Goal: Task Accomplishment & Management: Complete application form

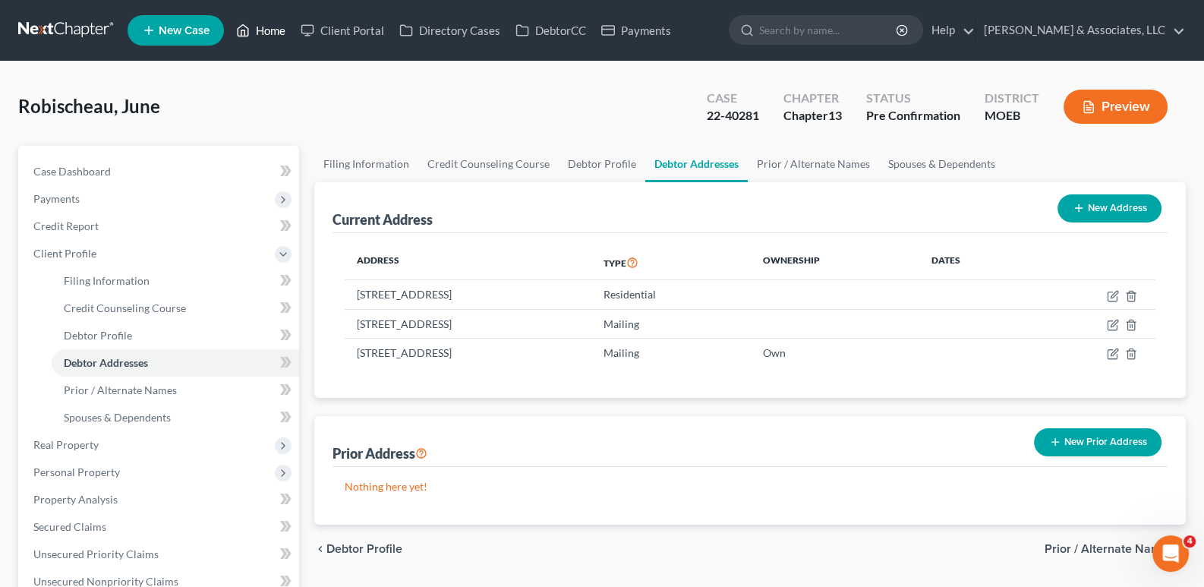
click at [260, 30] on link "Home" at bounding box center [261, 30] width 65 height 27
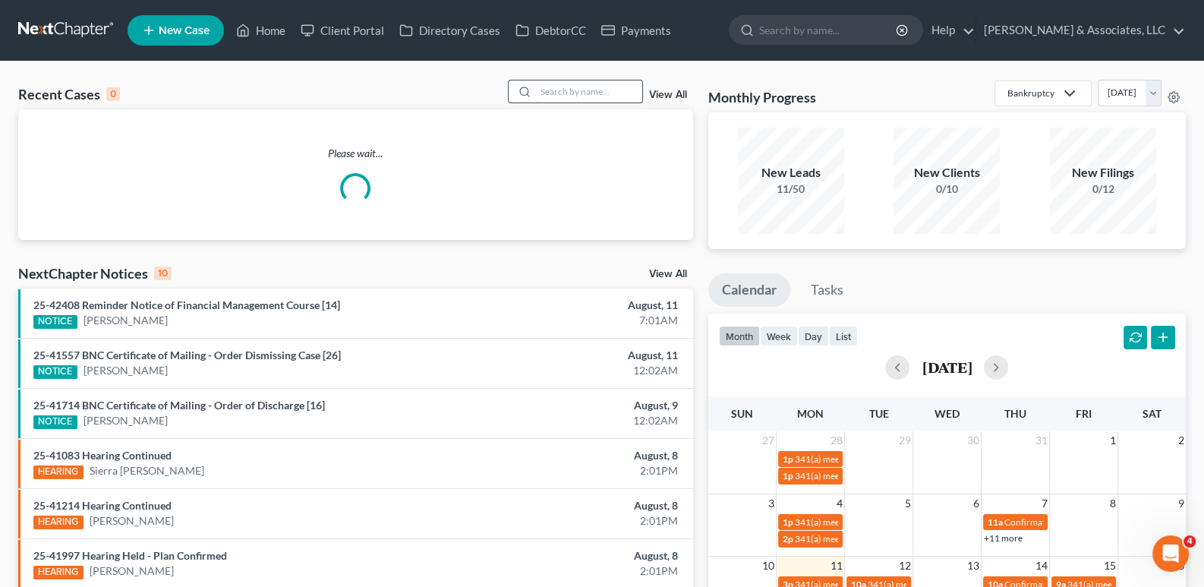
click at [626, 87] on input "search" at bounding box center [589, 91] width 106 height 22
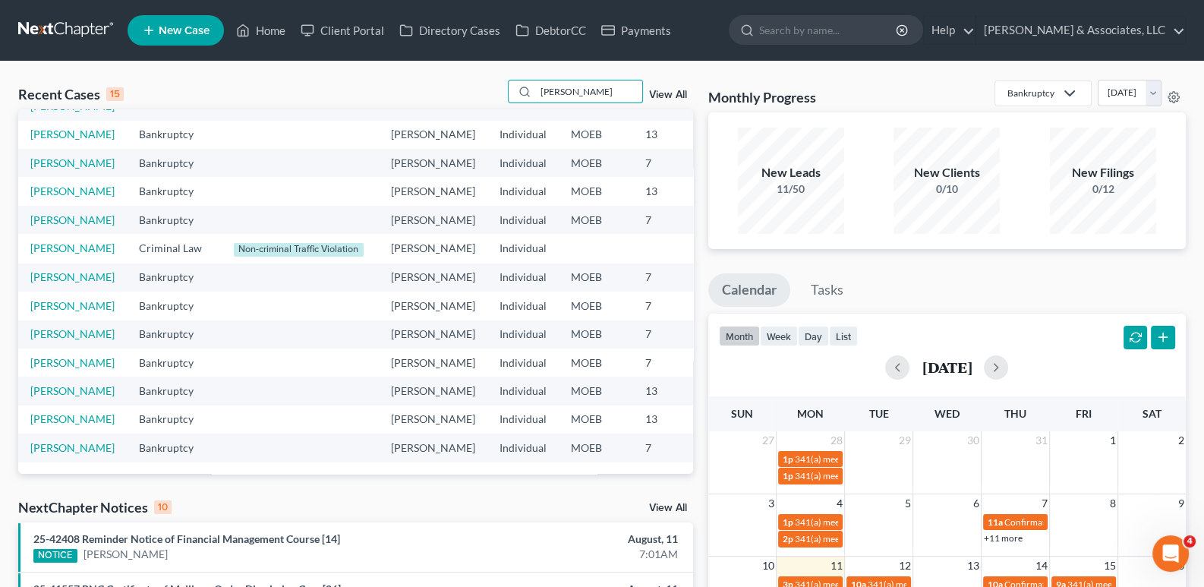
scroll to position [388, 0]
type input "[PERSON_NAME]"
click at [46, 441] on link "[PERSON_NAME]" at bounding box center [72, 447] width 84 height 13
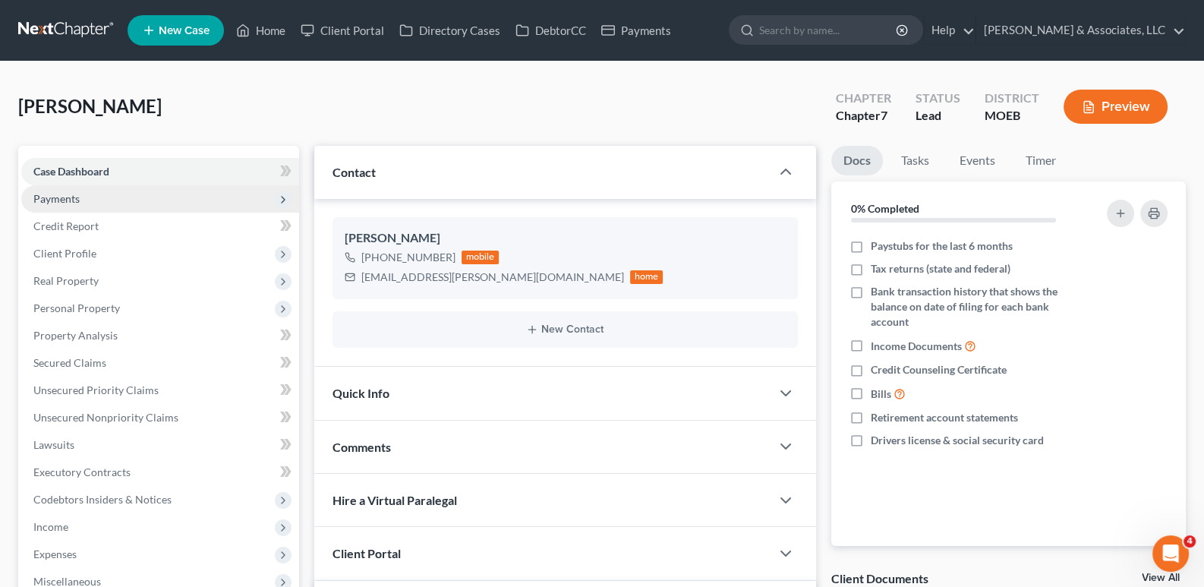
click at [59, 195] on span "Payments" at bounding box center [56, 198] width 46 height 13
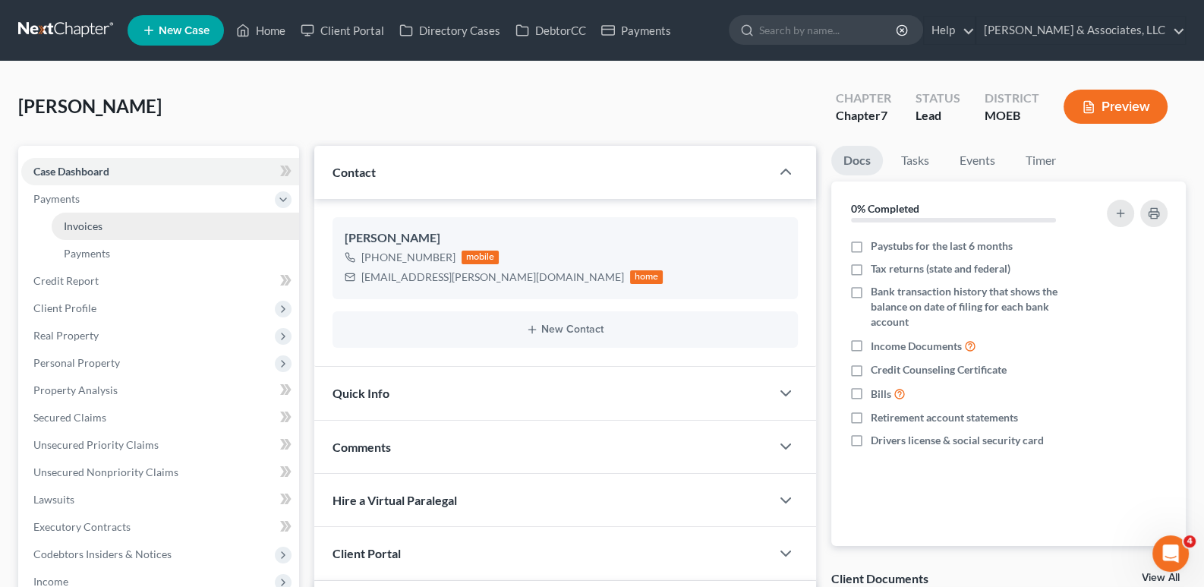
click at [79, 226] on span "Invoices" at bounding box center [83, 225] width 39 height 13
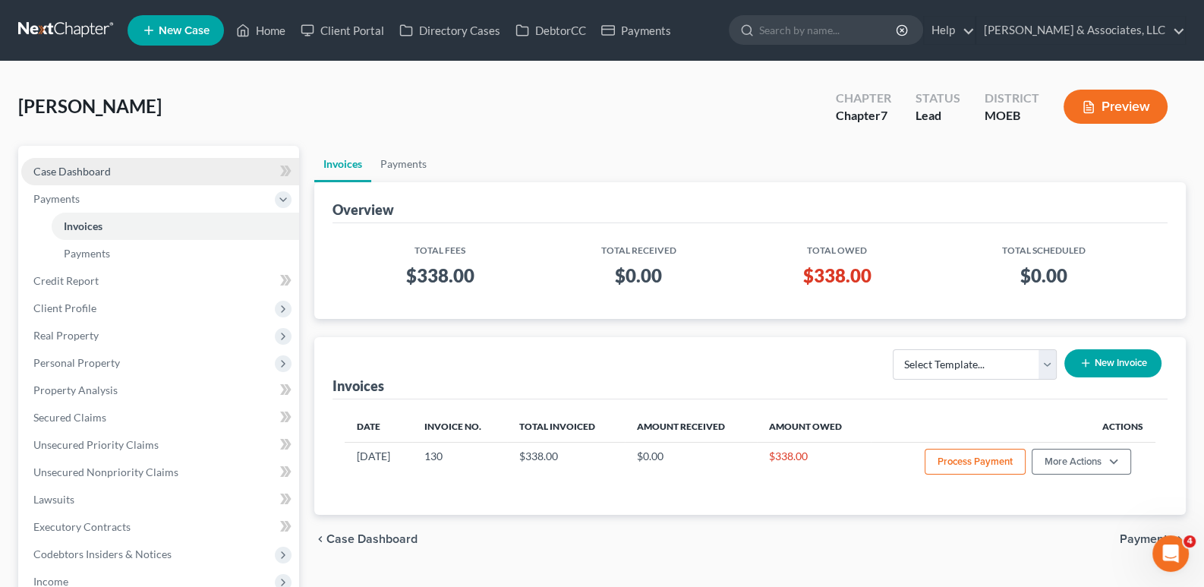
click at [92, 166] on span "Case Dashboard" at bounding box center [71, 171] width 77 height 13
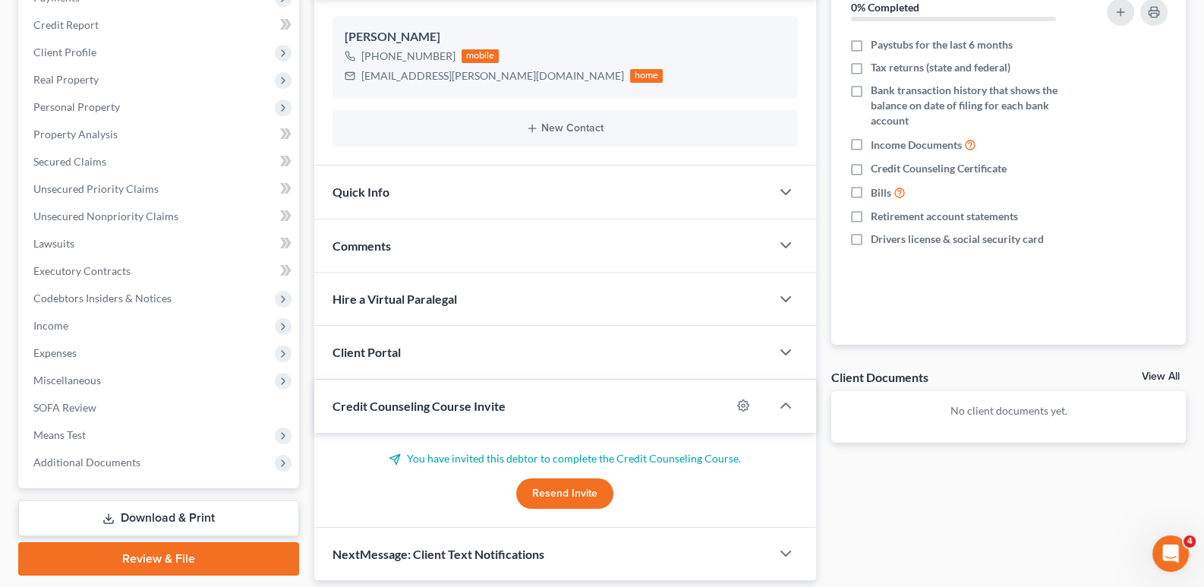
scroll to position [251, 0]
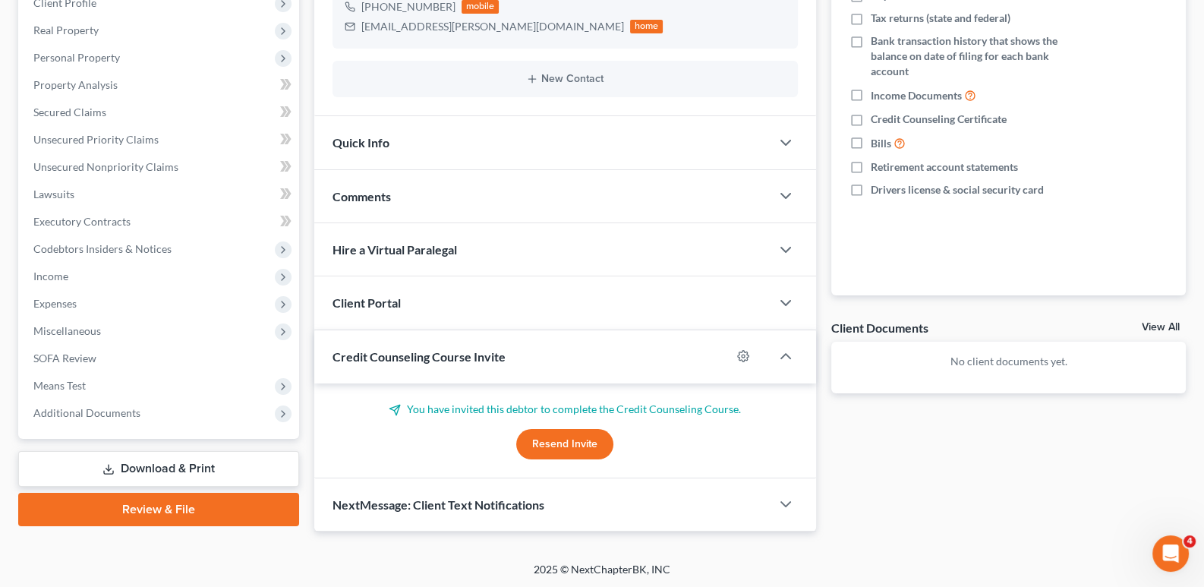
click at [377, 191] on span "Comments" at bounding box center [362, 196] width 58 height 14
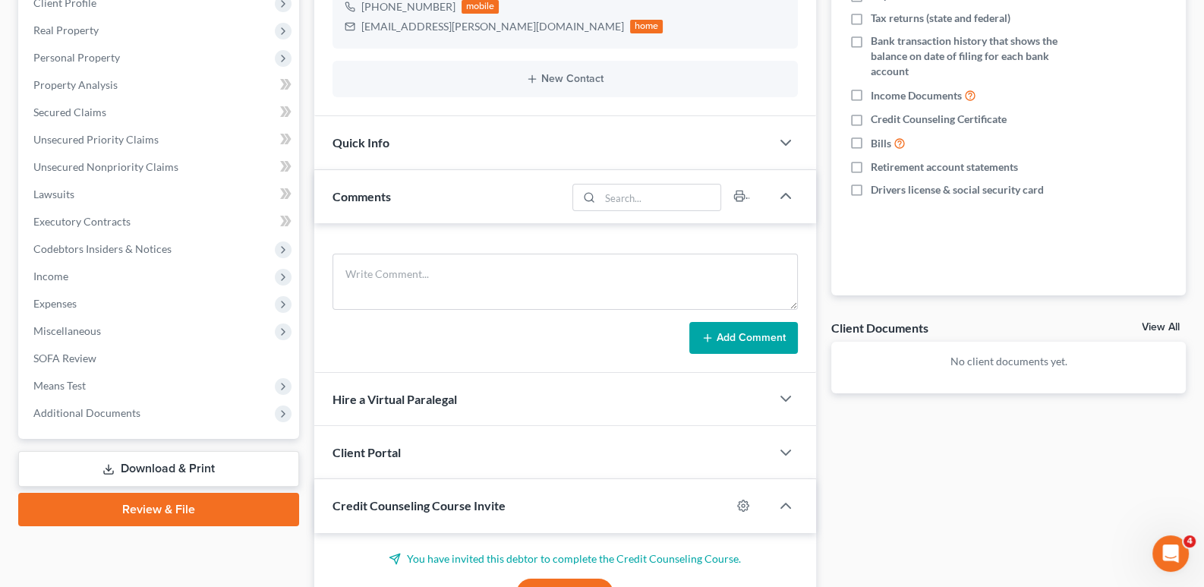
click at [380, 194] on span "Comments" at bounding box center [362, 196] width 58 height 14
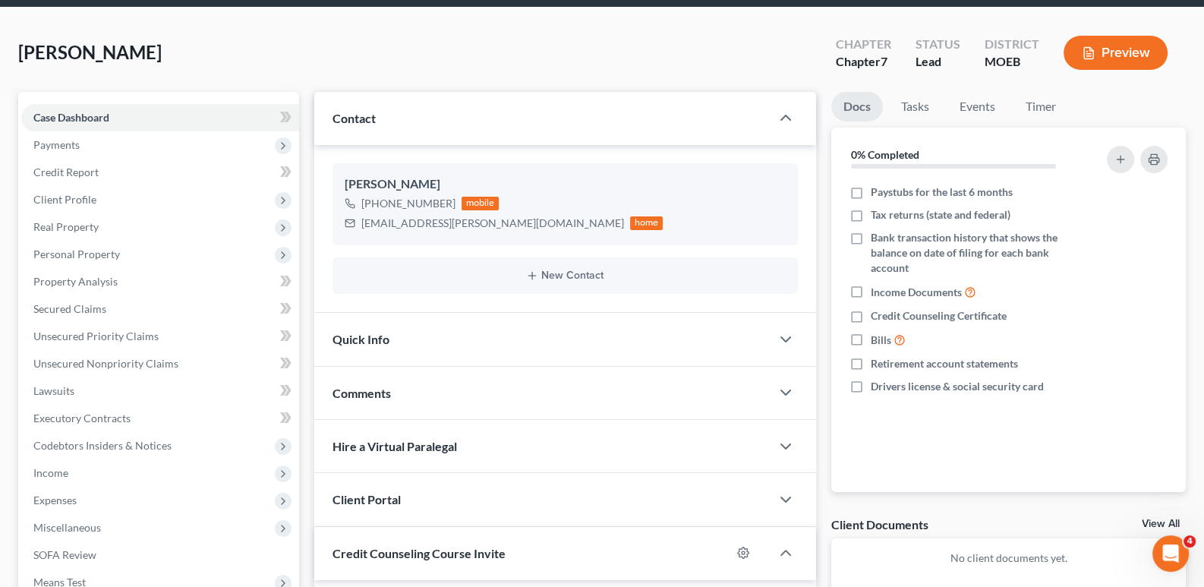
scroll to position [22, 0]
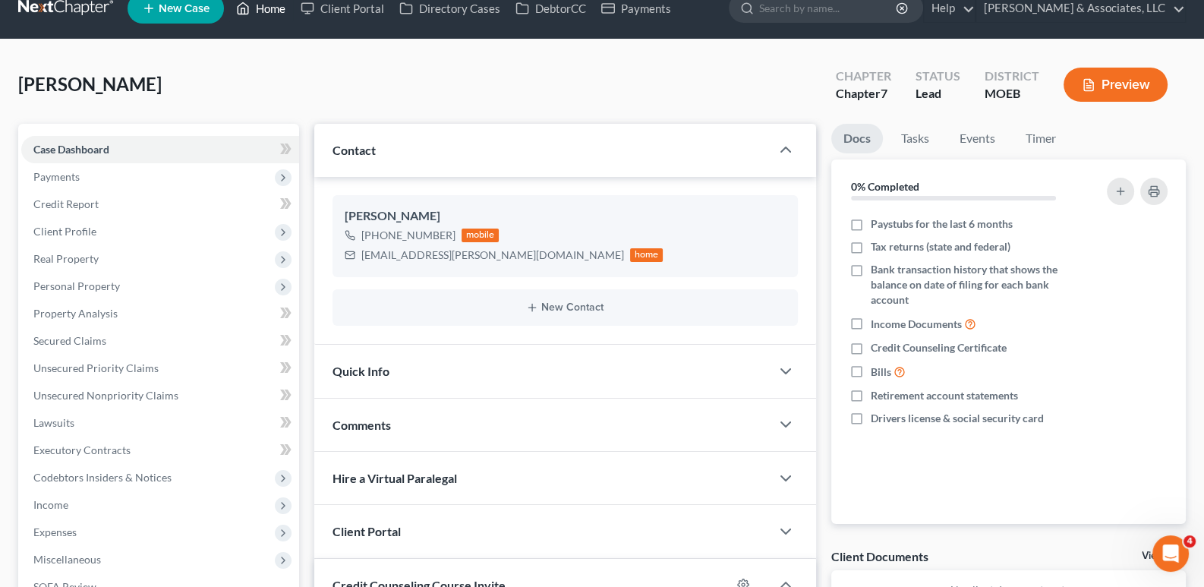
click at [279, 5] on link "Home" at bounding box center [261, 8] width 65 height 27
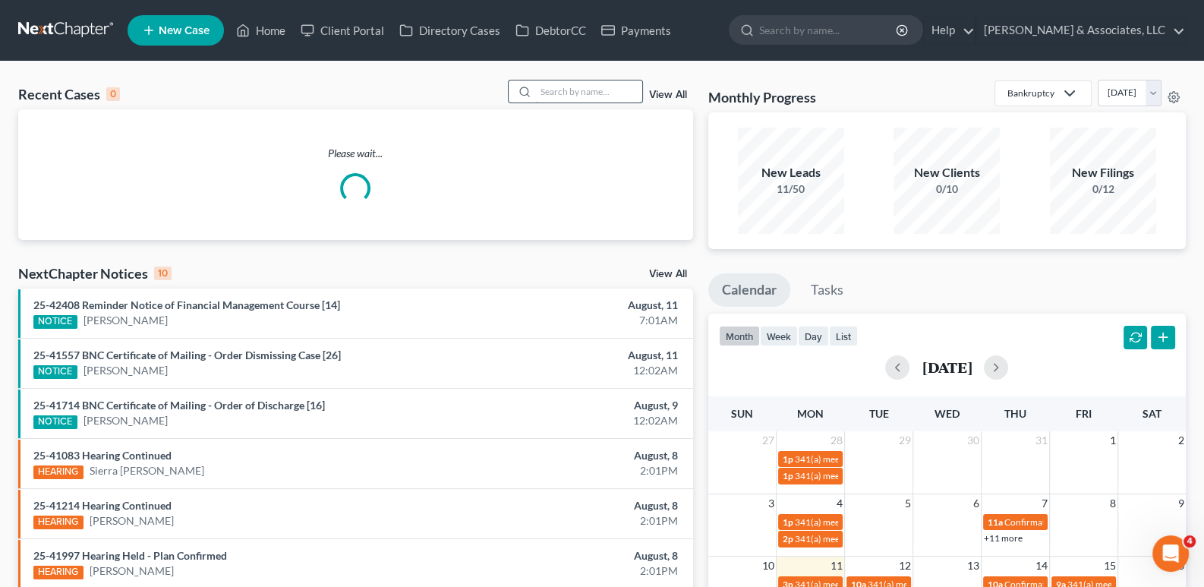
click at [570, 94] on input "search" at bounding box center [589, 91] width 106 height 22
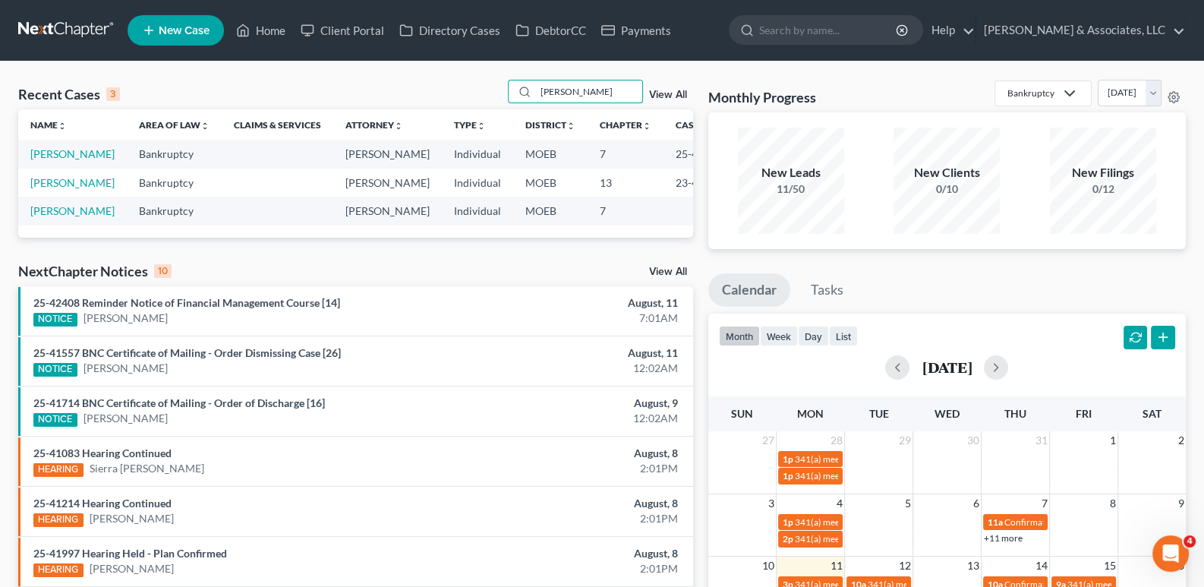
type input "[PERSON_NAME]"
click at [54, 160] on link "[PERSON_NAME]" at bounding box center [72, 153] width 84 height 13
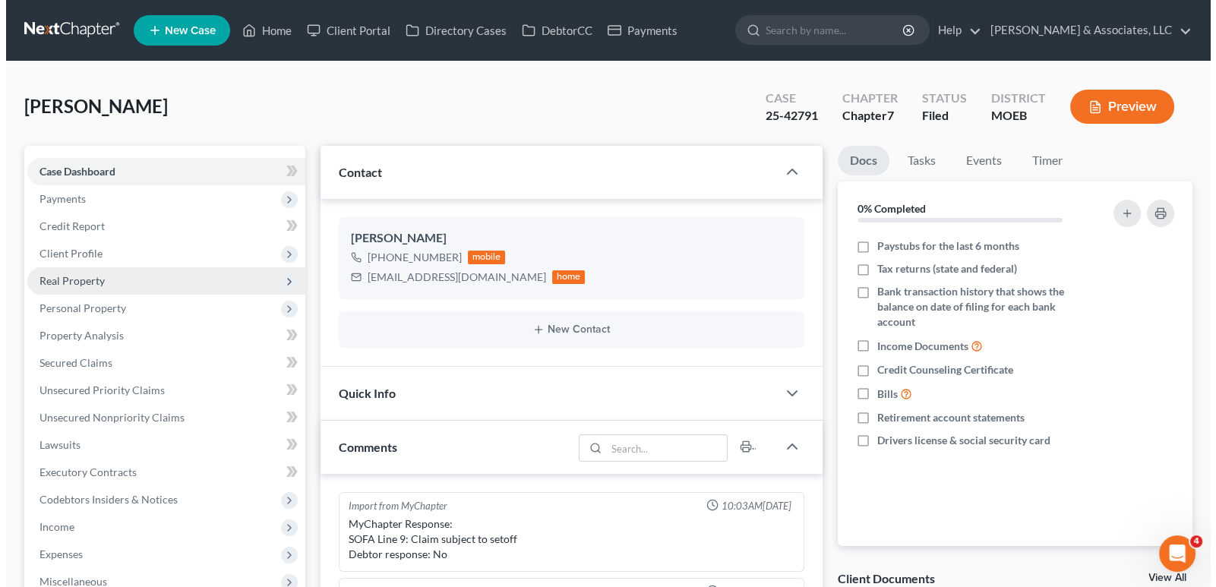
scroll to position [1037, 0]
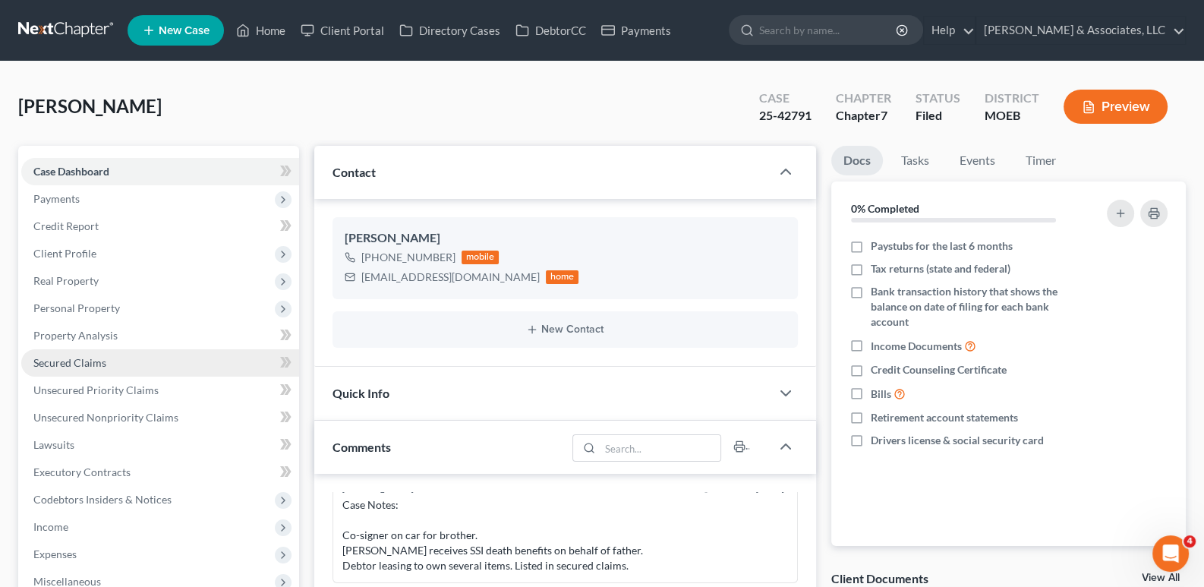
click at [87, 364] on span "Secured Claims" at bounding box center [69, 362] width 73 height 13
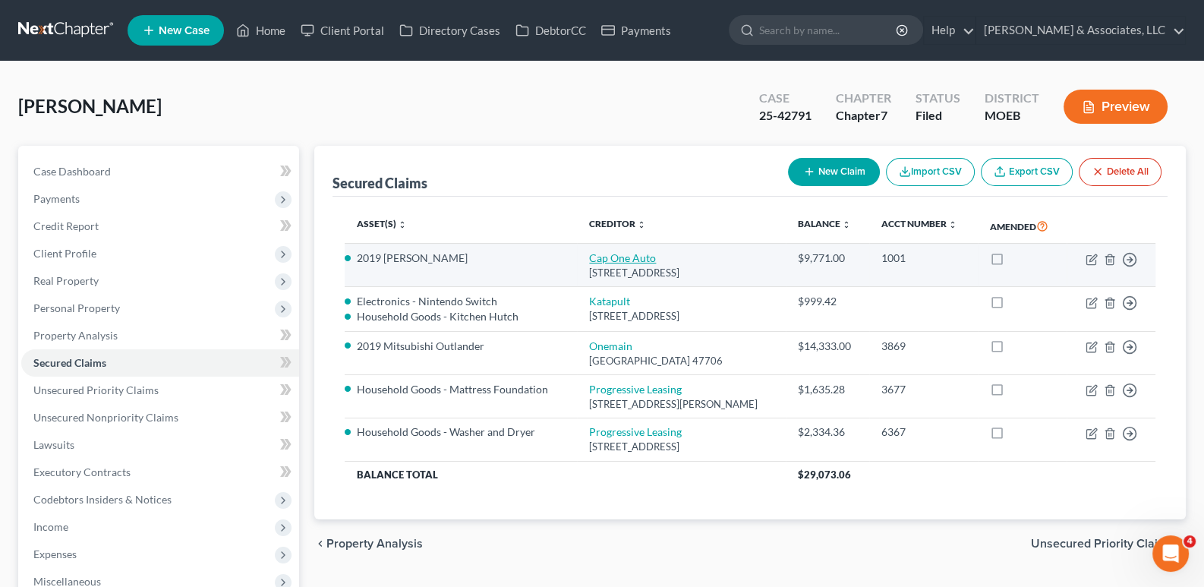
click at [632, 260] on link "Cap One Auto" at bounding box center [622, 257] width 67 height 13
select select "45"
select select "19"
select select "0"
select select "3"
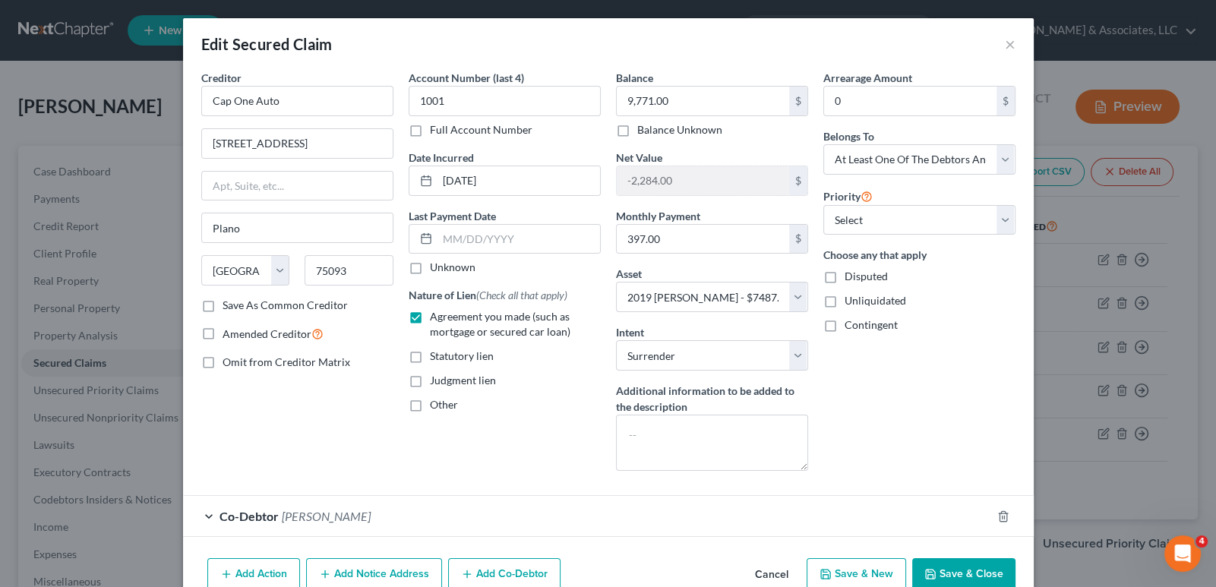
click at [765, 573] on button "Cancel" at bounding box center [772, 575] width 58 height 30
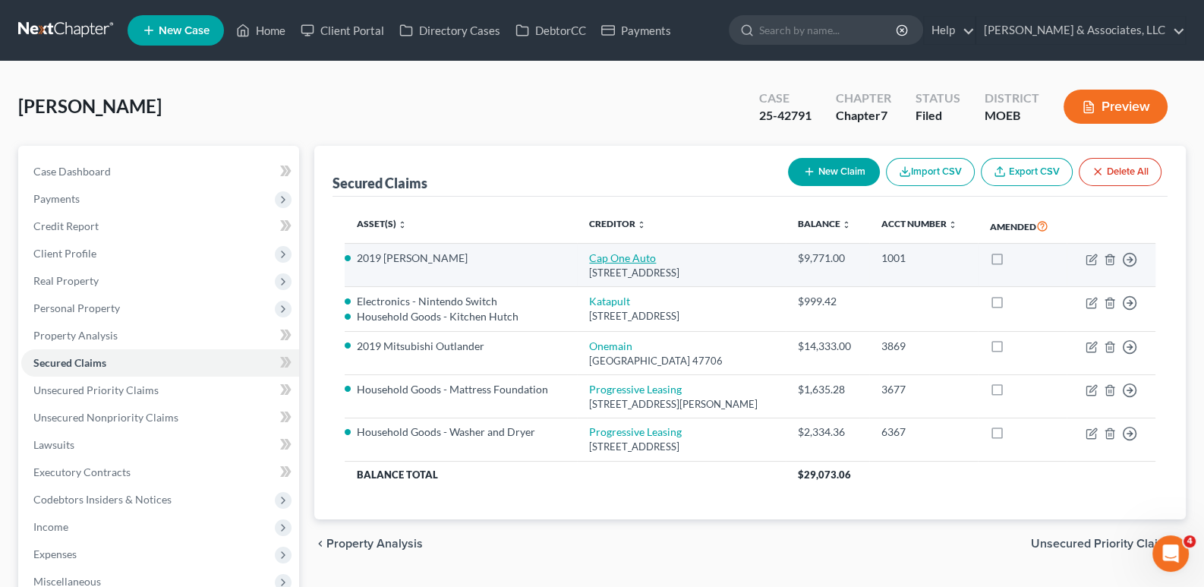
click at [606, 257] on link "Cap One Auto" at bounding box center [622, 257] width 67 height 13
select select "45"
select select "19"
select select "0"
select select "3"
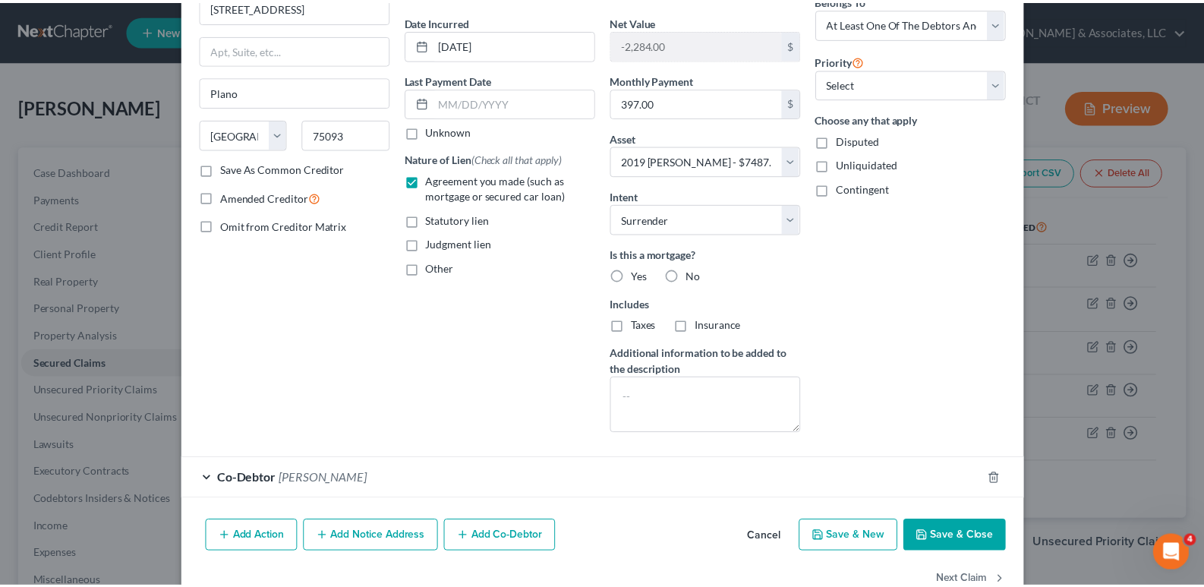
scroll to position [173, 0]
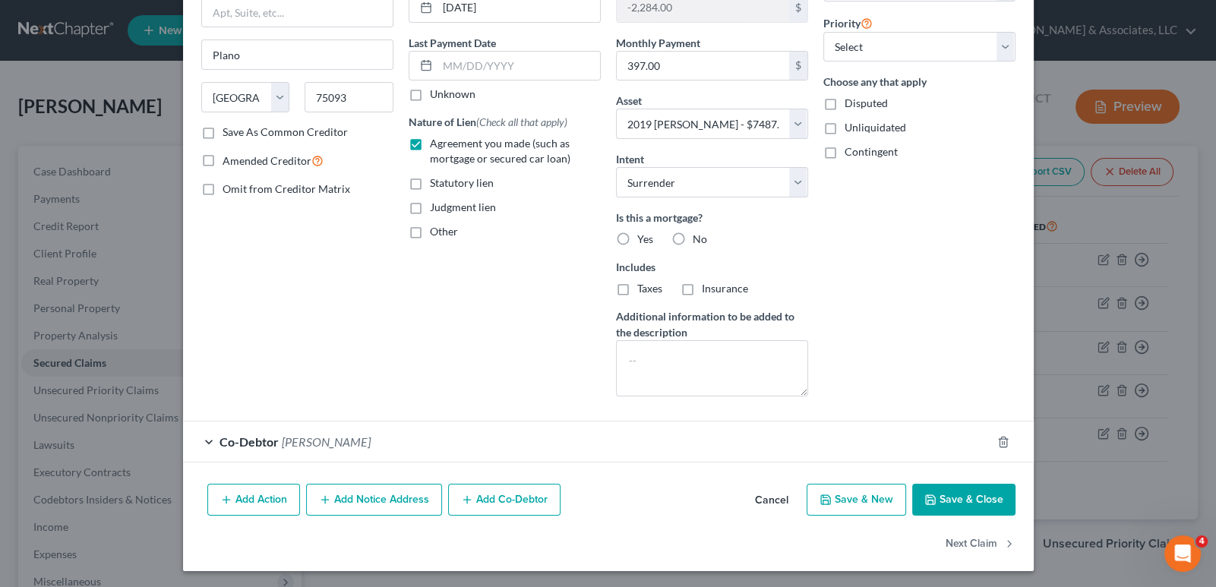
click at [765, 496] on button "Cancel" at bounding box center [772, 500] width 58 height 30
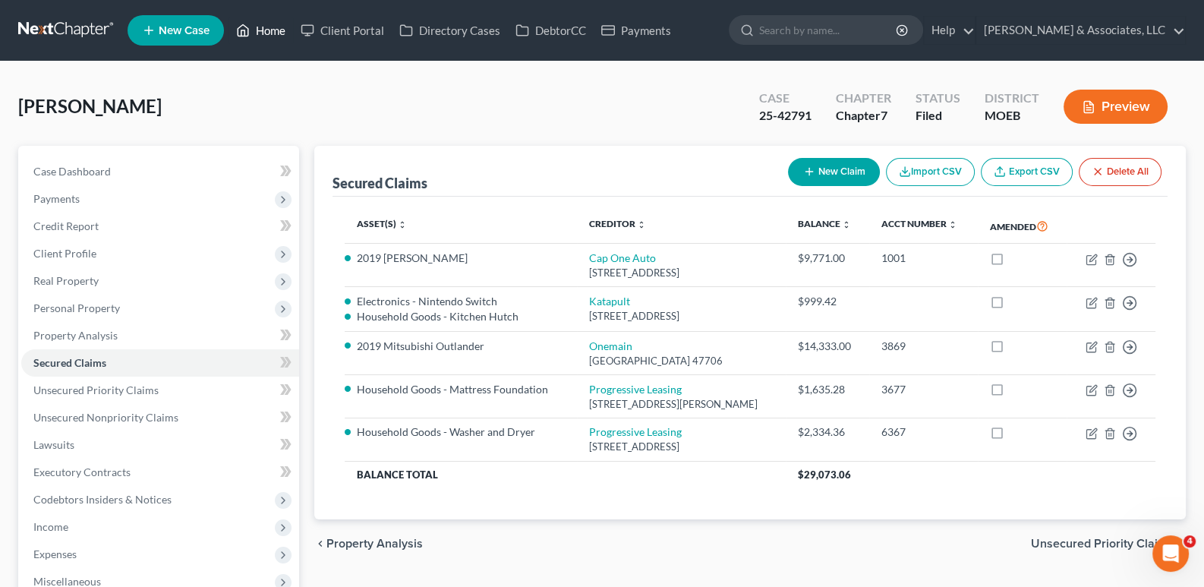
click at [276, 36] on link "Home" at bounding box center [261, 30] width 65 height 27
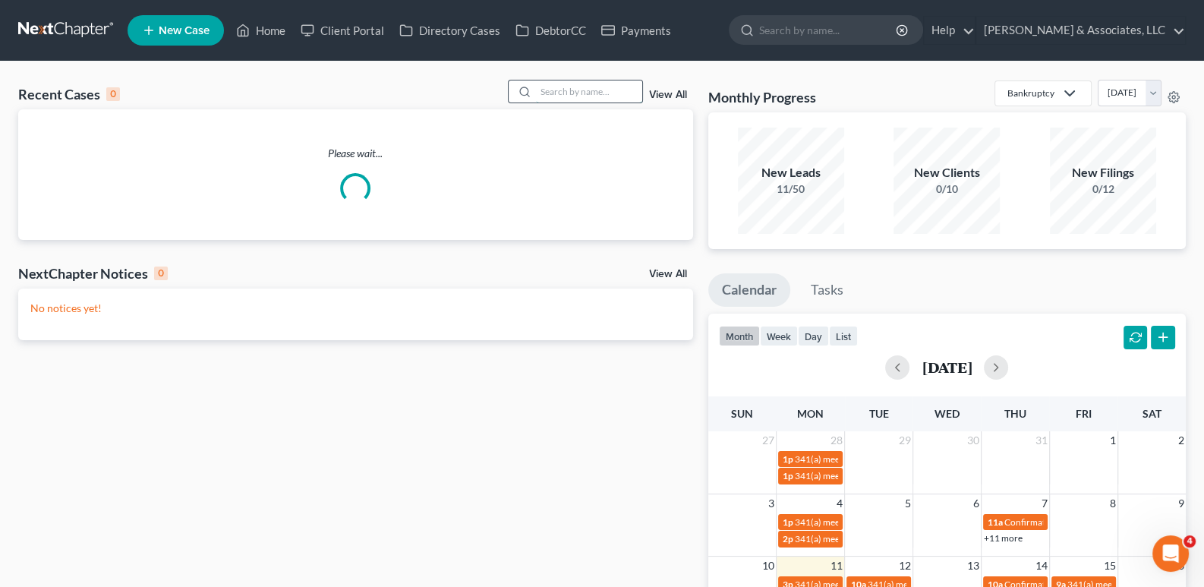
click at [607, 95] on input "search" at bounding box center [589, 91] width 106 height 22
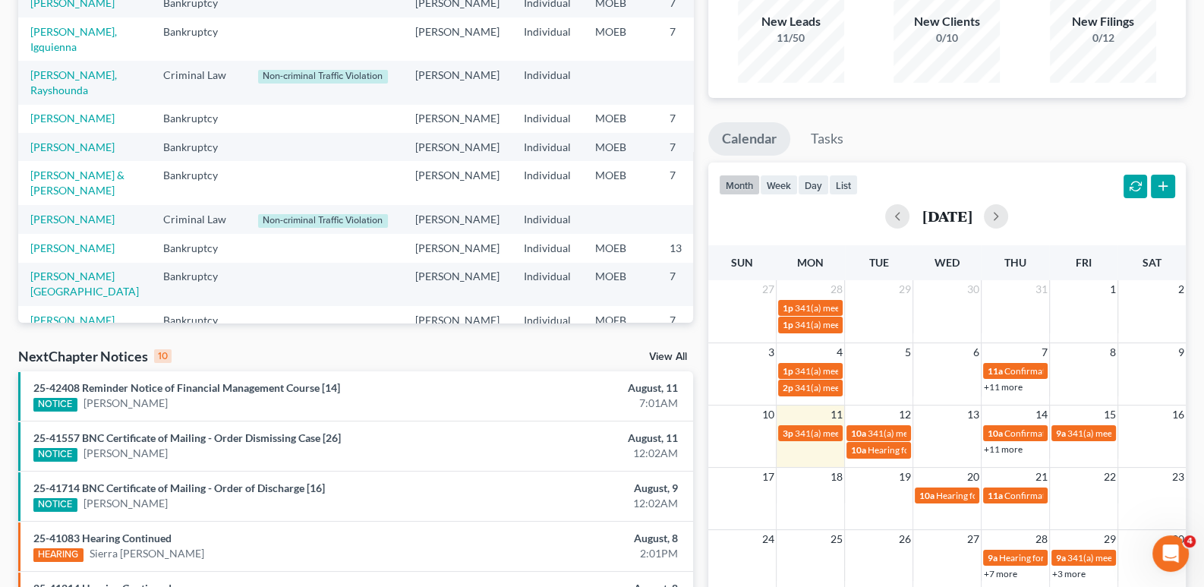
type input "[PERSON_NAME]"
